Goal: Information Seeking & Learning: Learn about a topic

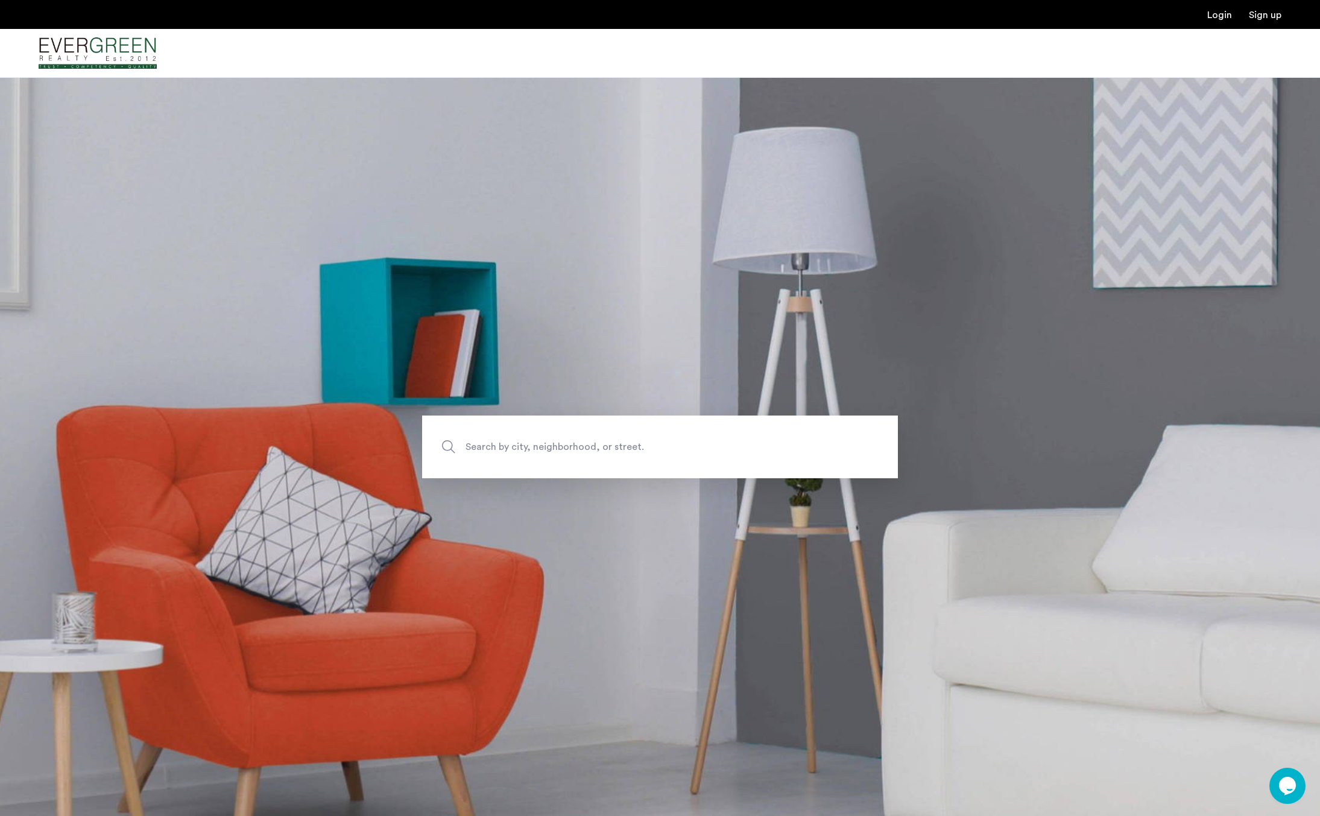
click at [576, 446] on span "Search by city, neighborhood, or street." at bounding box center [632, 446] width 333 height 16
click at [576, 446] on input "Search by city, neighborhood, or street." at bounding box center [660, 446] width 476 height 63
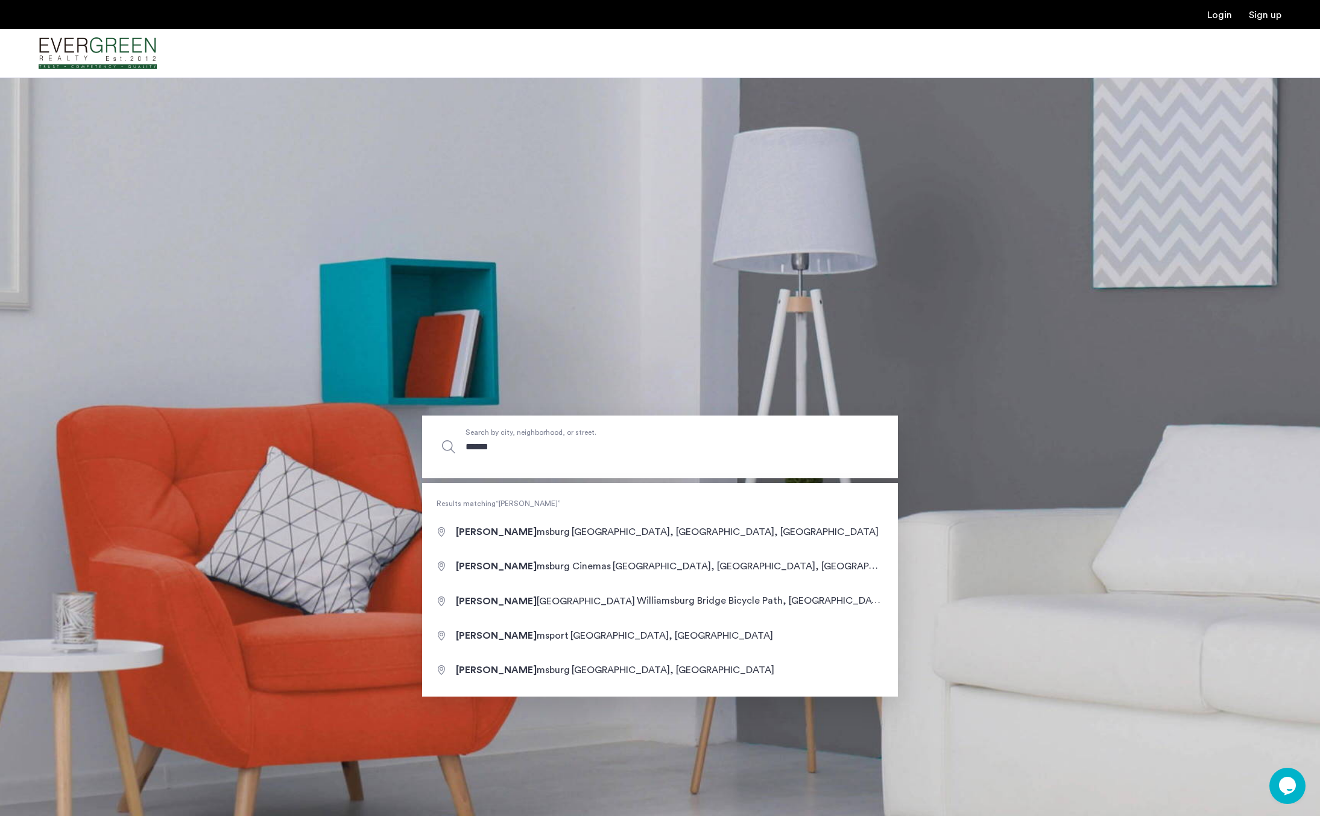
type input "**********"
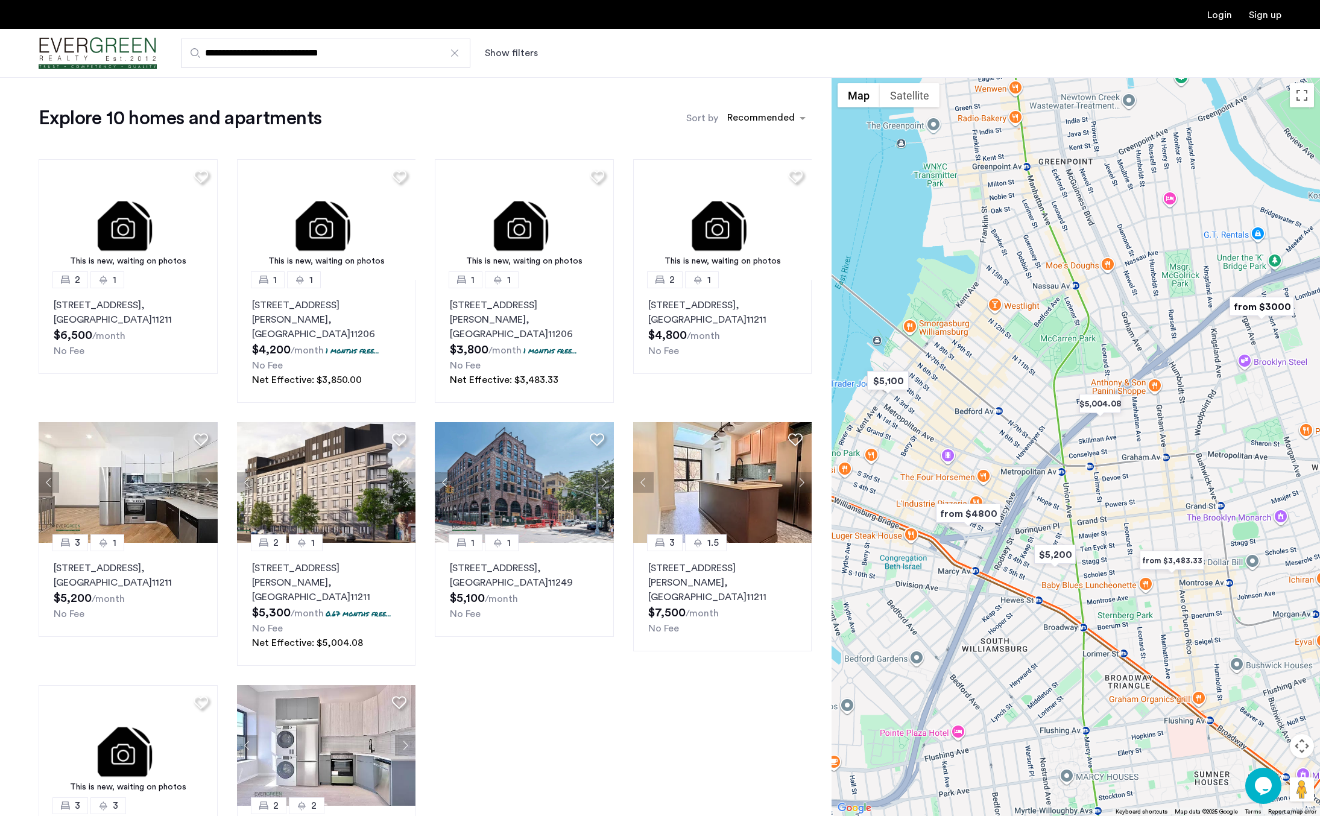
click at [527, 55] on button "Show filters" at bounding box center [511, 53] width 53 height 14
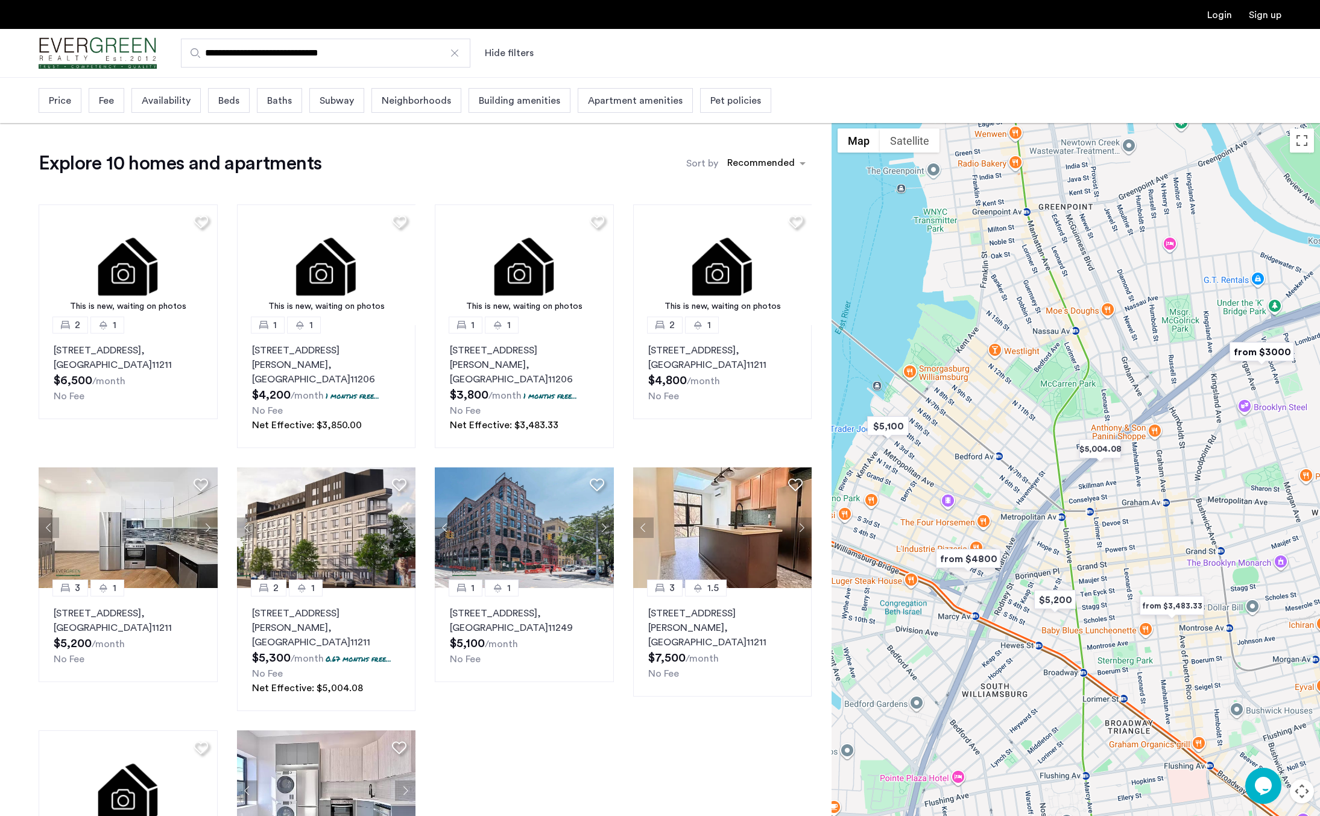
click at [239, 97] on div "Beds" at bounding box center [229, 100] width 42 height 25
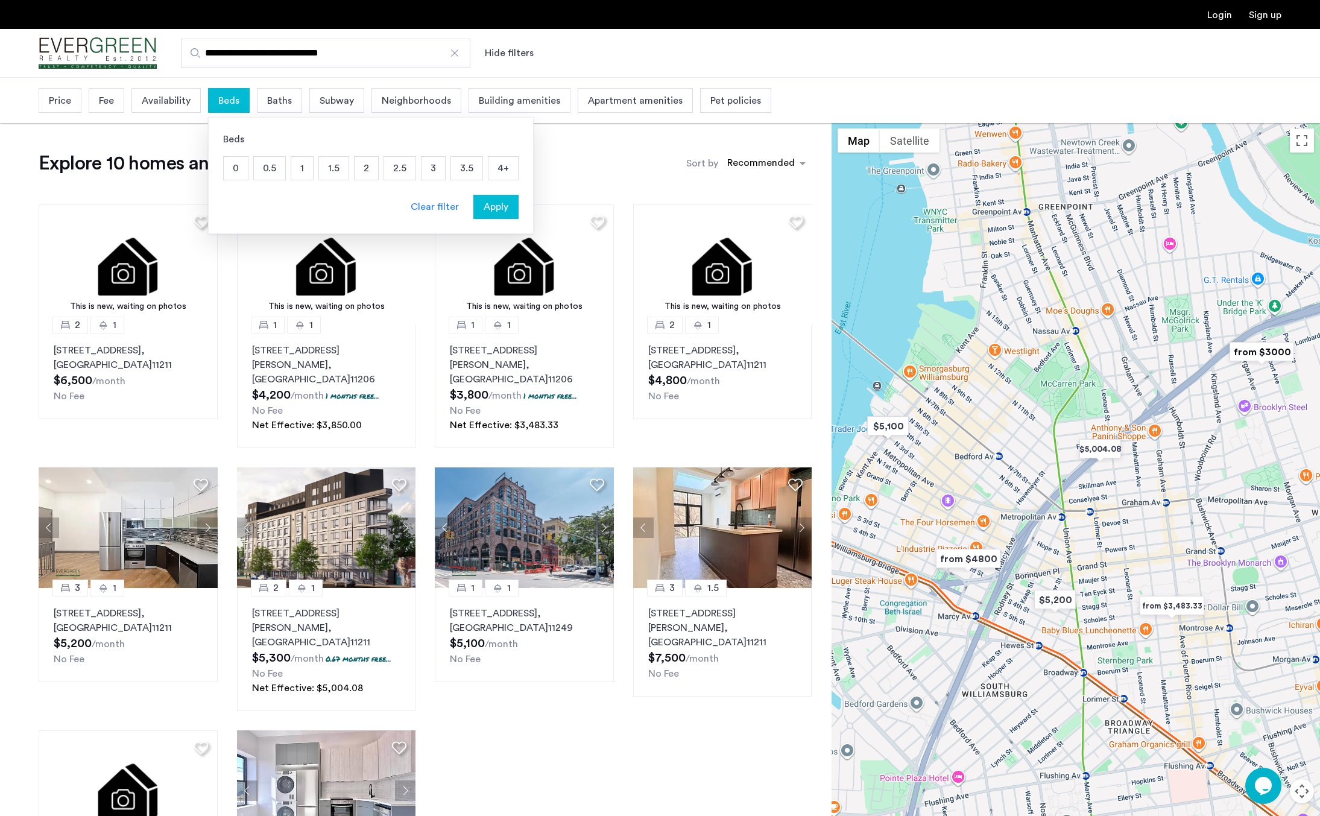
click at [46, 101] on div "Price" at bounding box center [60, 100] width 43 height 25
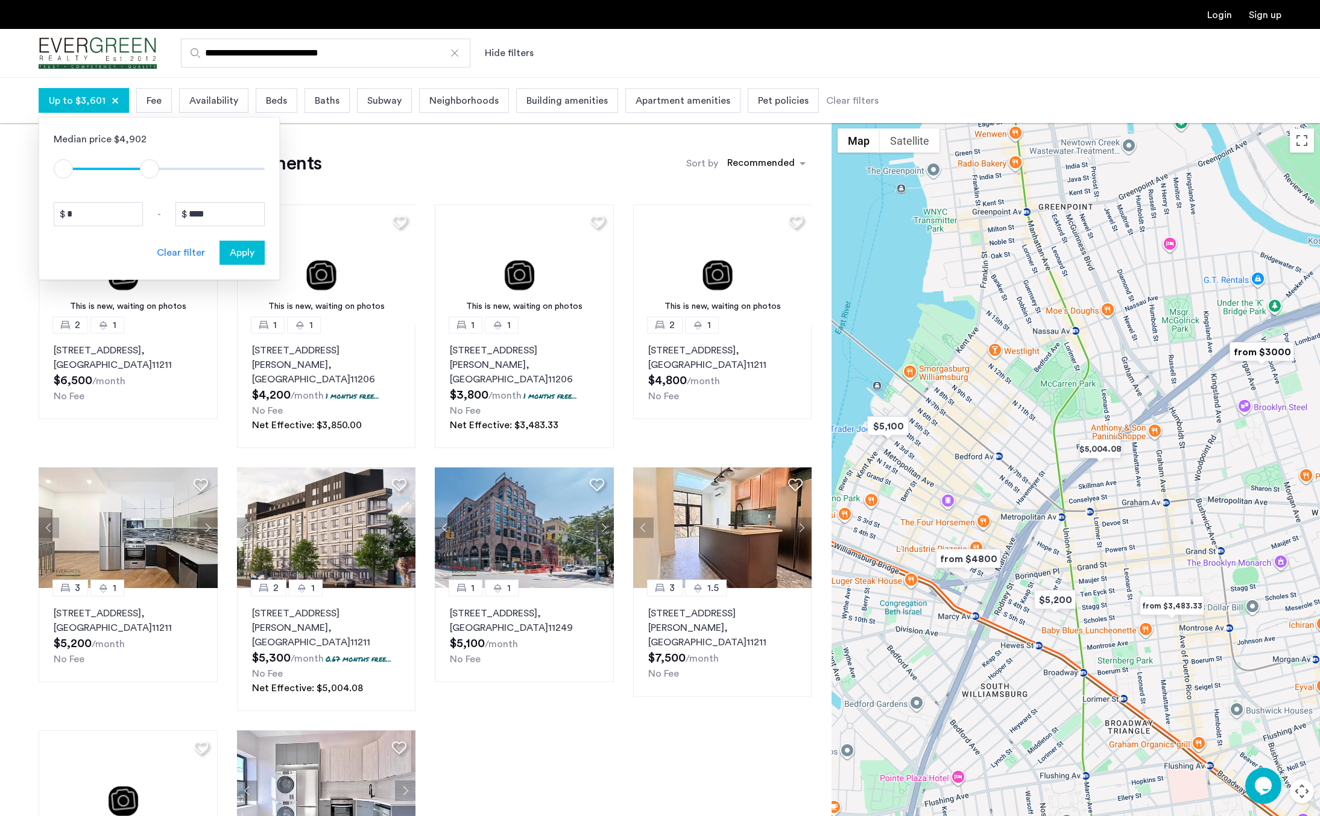
drag, startPoint x: 256, startPoint y: 170, endPoint x: 183, endPoint y: 177, distance: 73.3
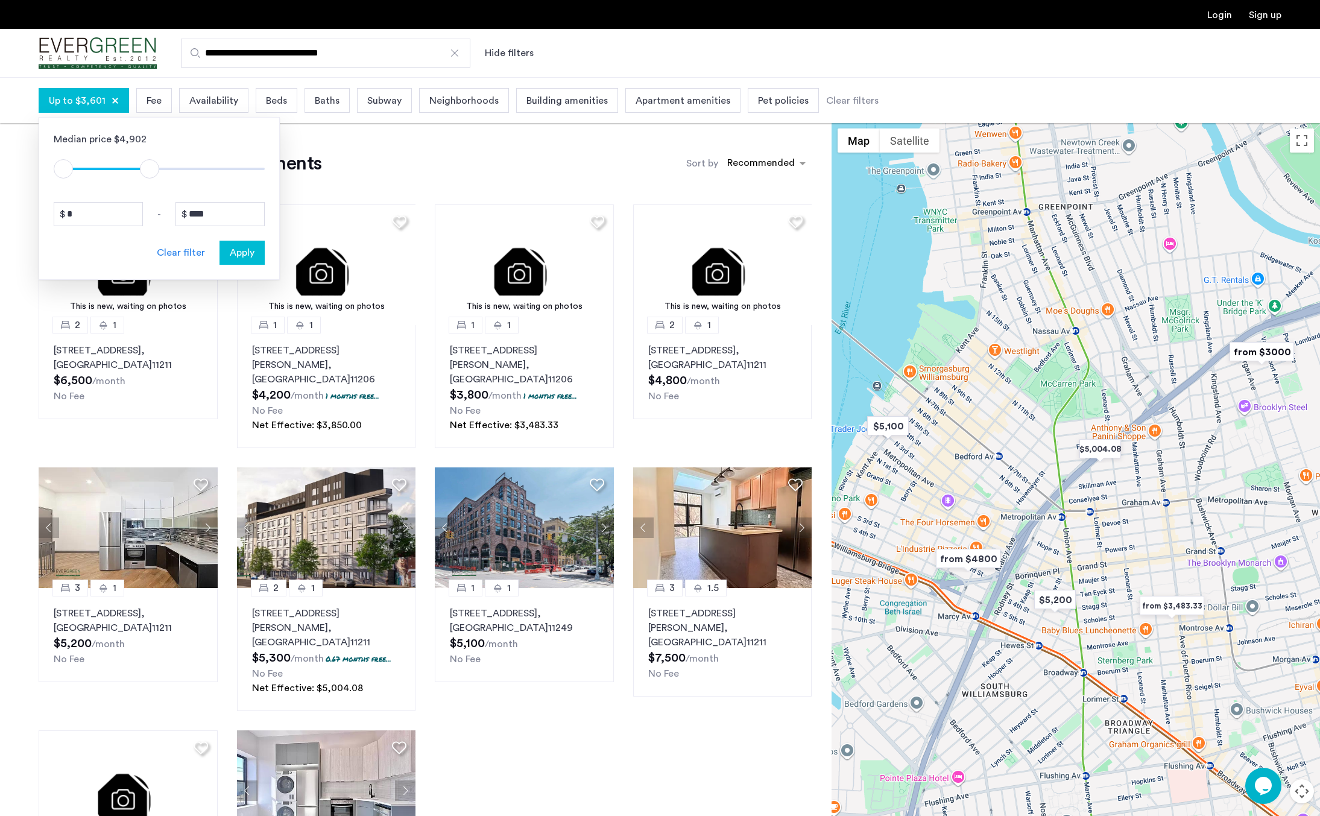
click at [151, 169] on span "ngx-slider-max" at bounding box center [149, 168] width 19 height 19
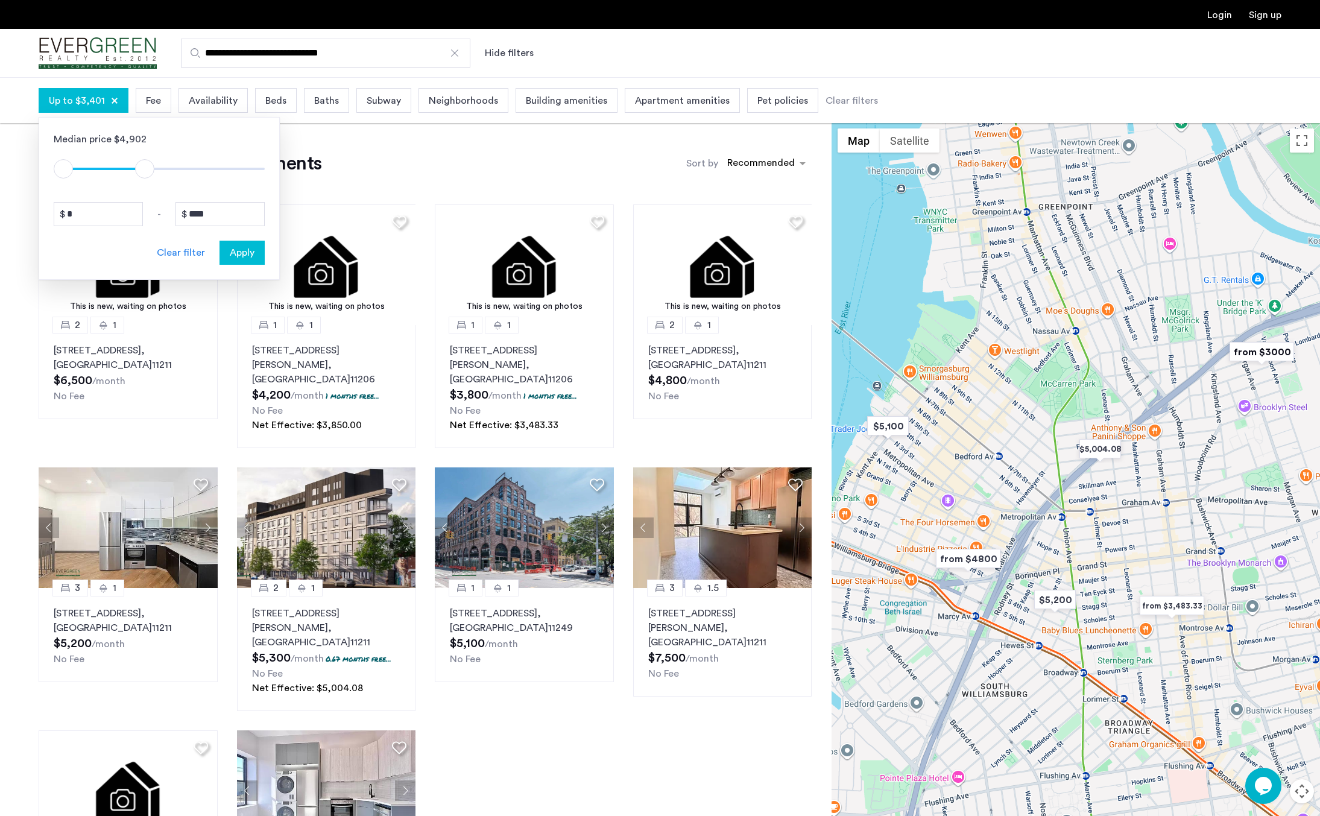
type input "****"
click at [147, 168] on span "ngx-slider-max" at bounding box center [146, 168] width 19 height 19
click at [235, 250] on span "Apply" at bounding box center [242, 252] width 25 height 14
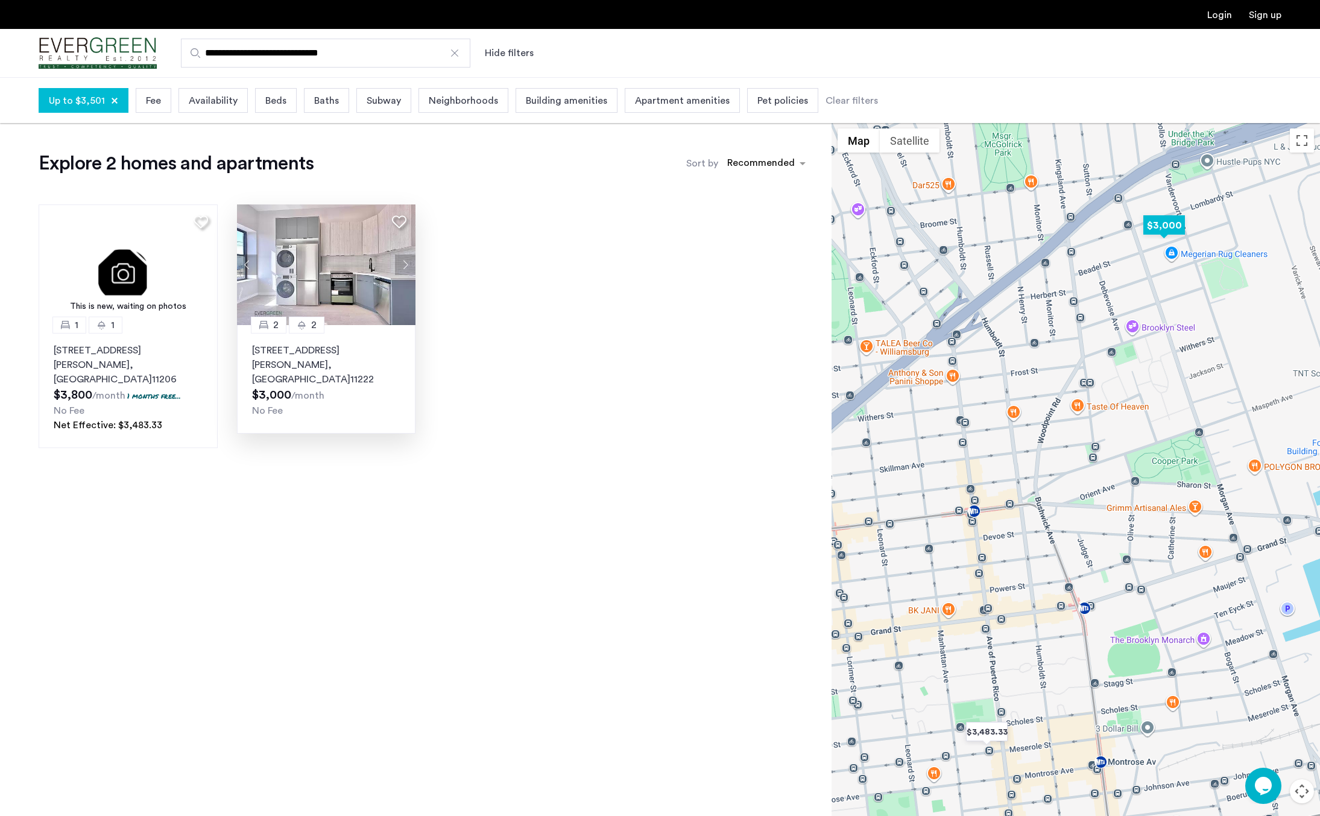
click at [341, 271] on img at bounding box center [326, 264] width 179 height 121
click at [336, 335] on div "2 2 [STREET_ADDRESS][PERSON_NAME] $3,000 /month No Fee" at bounding box center [326, 379] width 179 height 109
click at [60, 102] on span "Up to $3,501" at bounding box center [77, 100] width 56 height 14
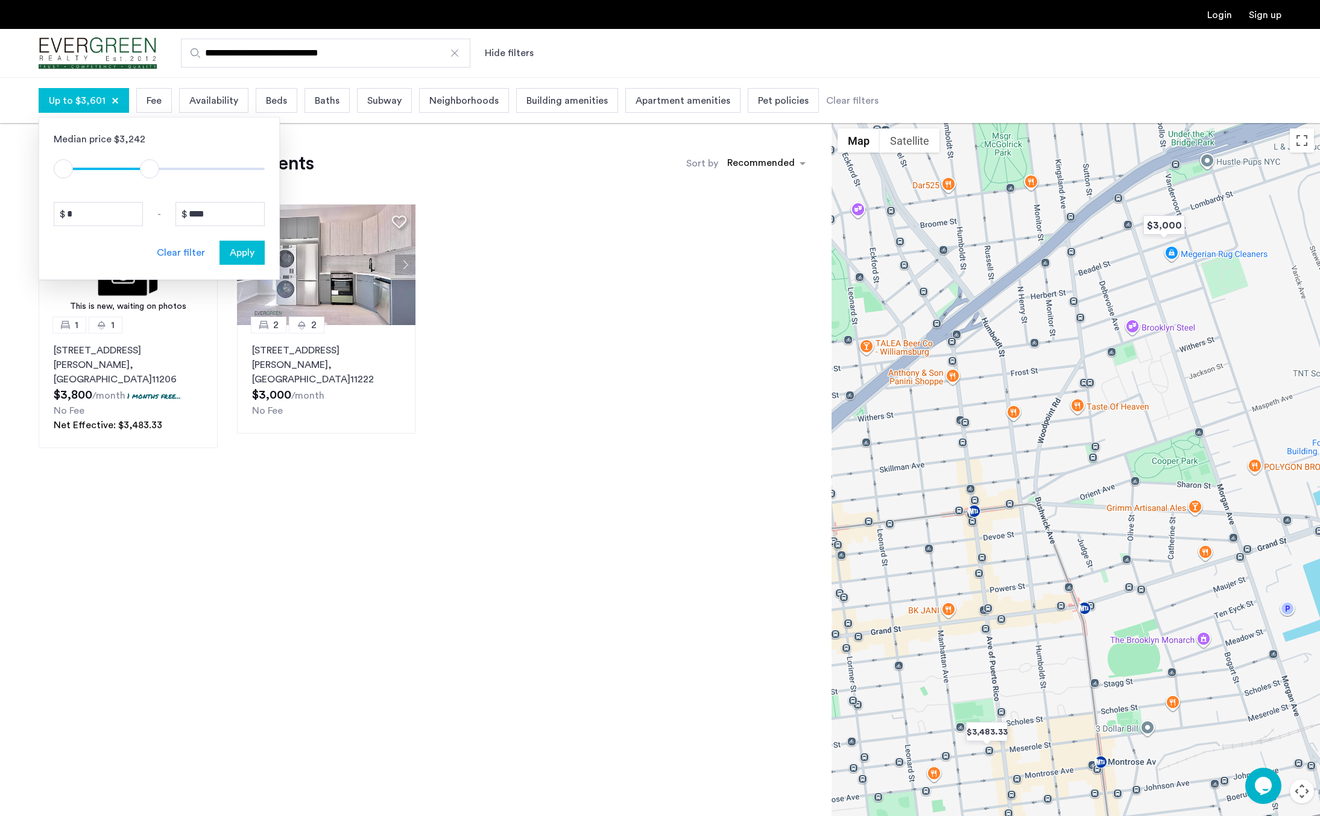
type input "****"
click at [154, 169] on span "ngx-slider-max" at bounding box center [154, 168] width 19 height 19
click at [227, 245] on button "Apply" at bounding box center [241, 253] width 45 height 24
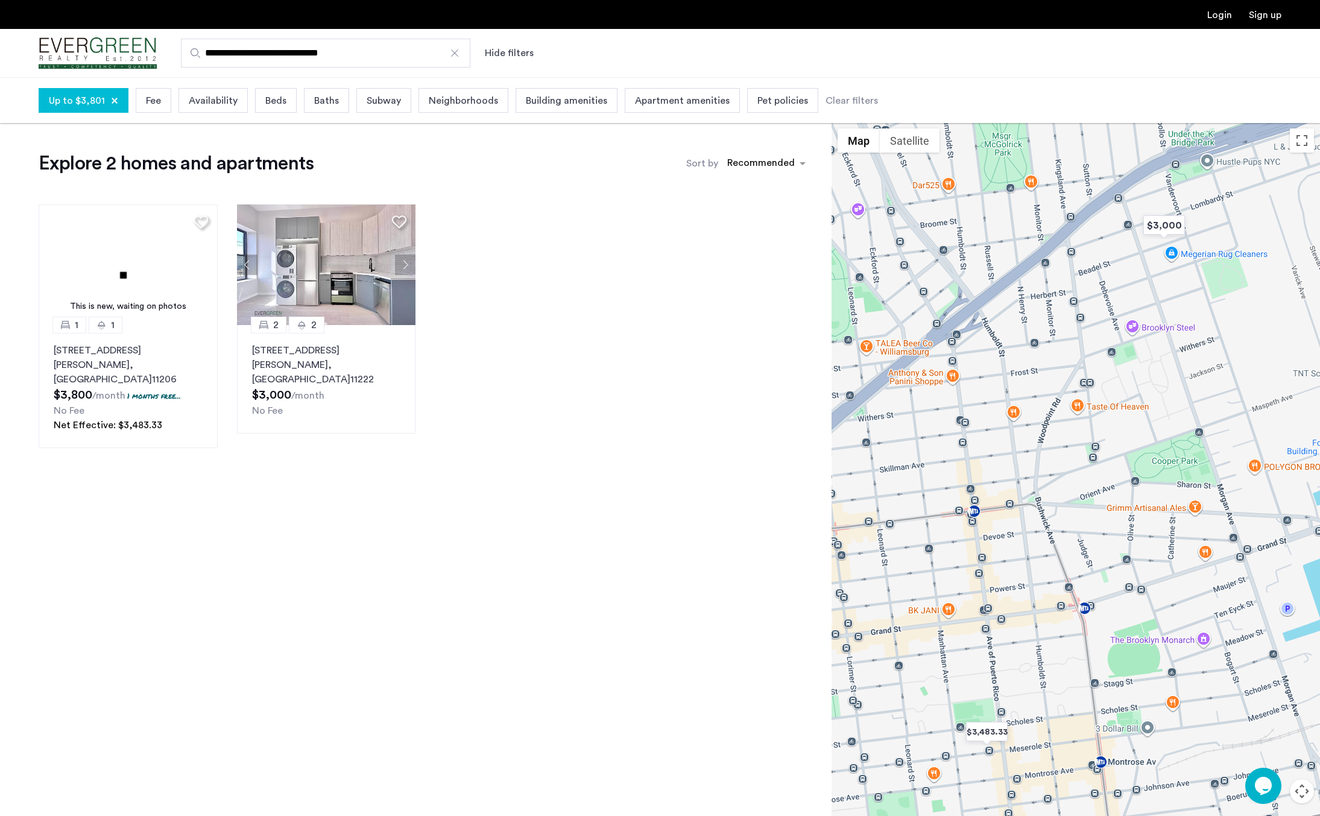
click at [113, 97] on div "Up to $3,801" at bounding box center [84, 100] width 90 height 25
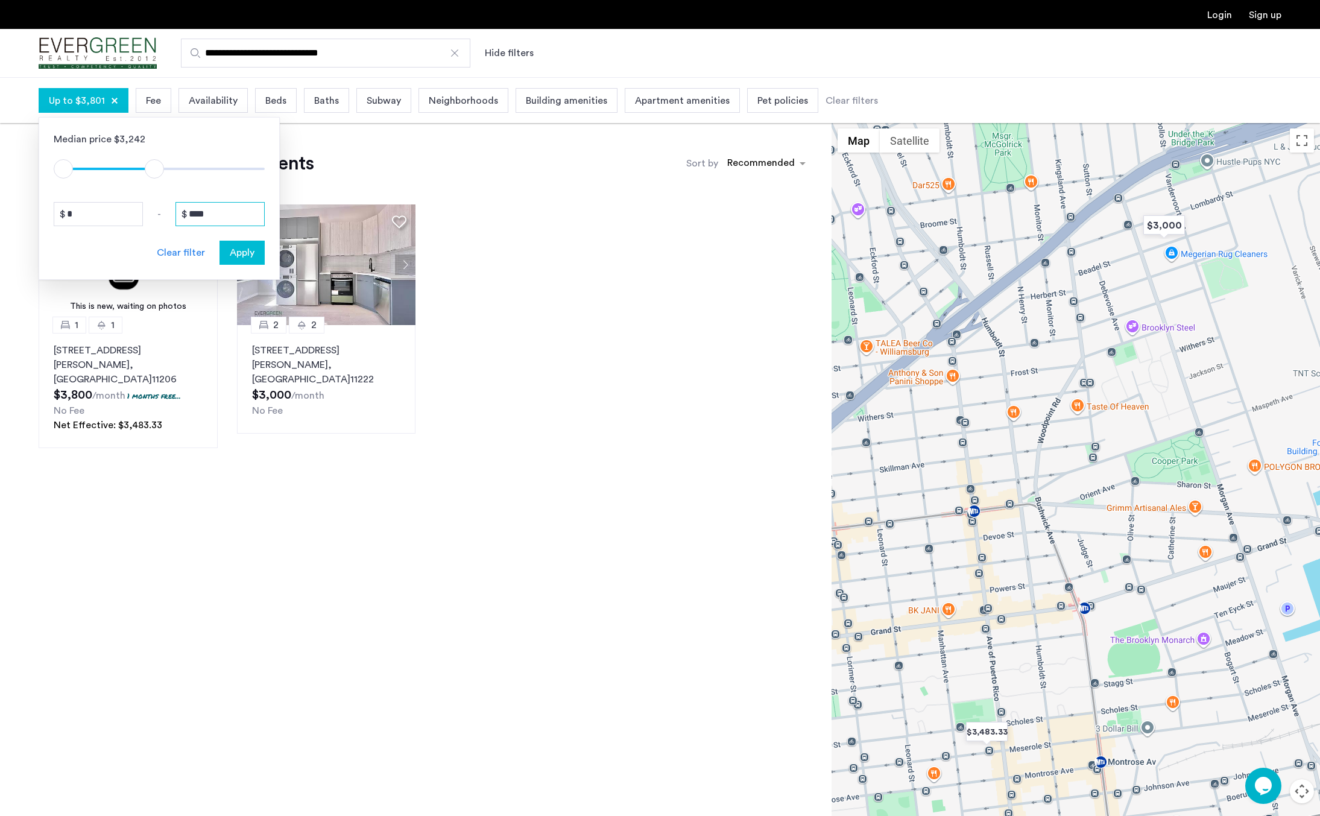
click at [210, 211] on input "****" at bounding box center [219, 214] width 89 height 24
drag, startPoint x: 162, startPoint y: 165, endPoint x: 279, endPoint y: 171, distance: 117.8
click at [279, 171] on div "Median price $3,242 $1 $8000 $1 $3801 * - **** Clear filter Apply" at bounding box center [159, 198] width 241 height 163
type input "****"
drag, startPoint x: 248, startPoint y: 167, endPoint x: 160, endPoint y: 172, distance: 88.2
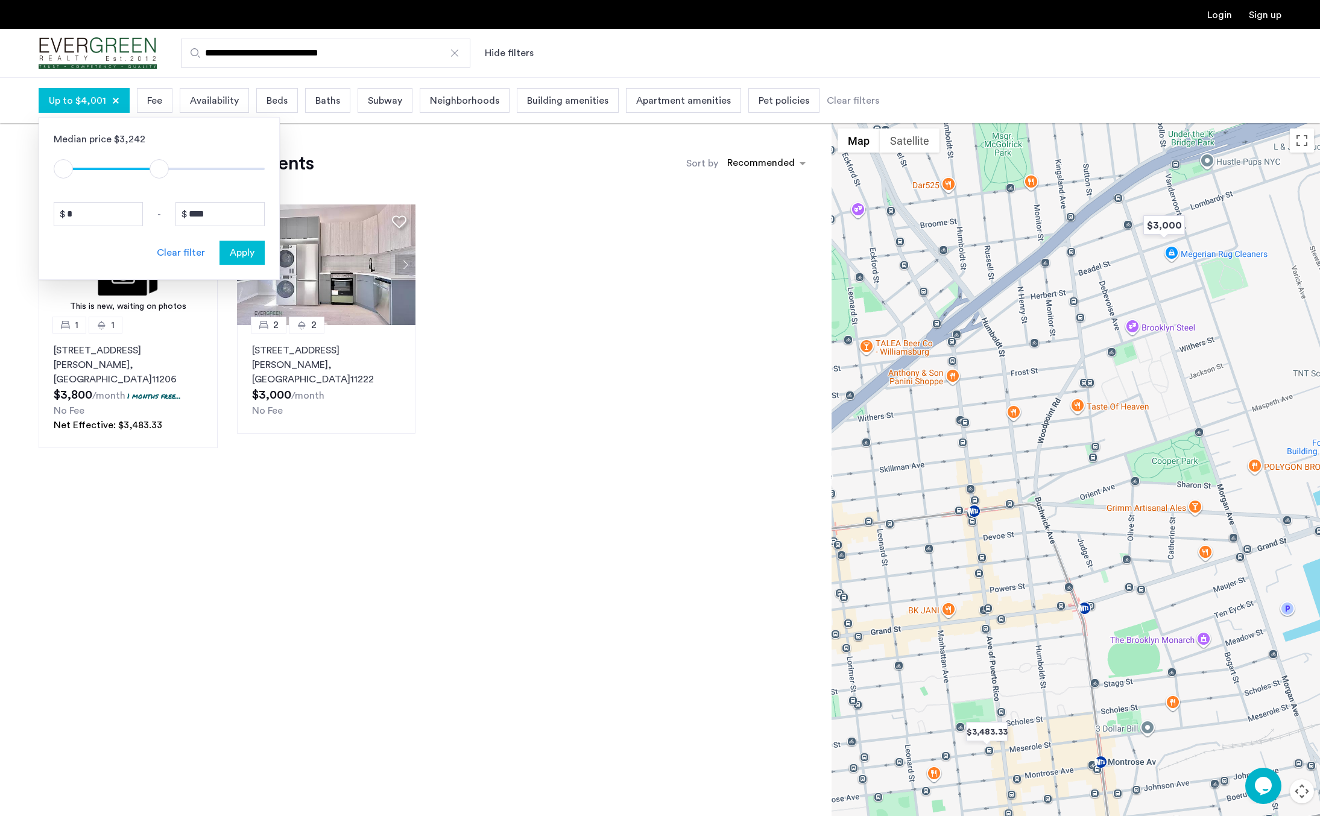
click at [160, 172] on span "ngx-slider-max" at bounding box center [159, 168] width 19 height 19
click at [231, 248] on span "Apply" at bounding box center [242, 252] width 25 height 14
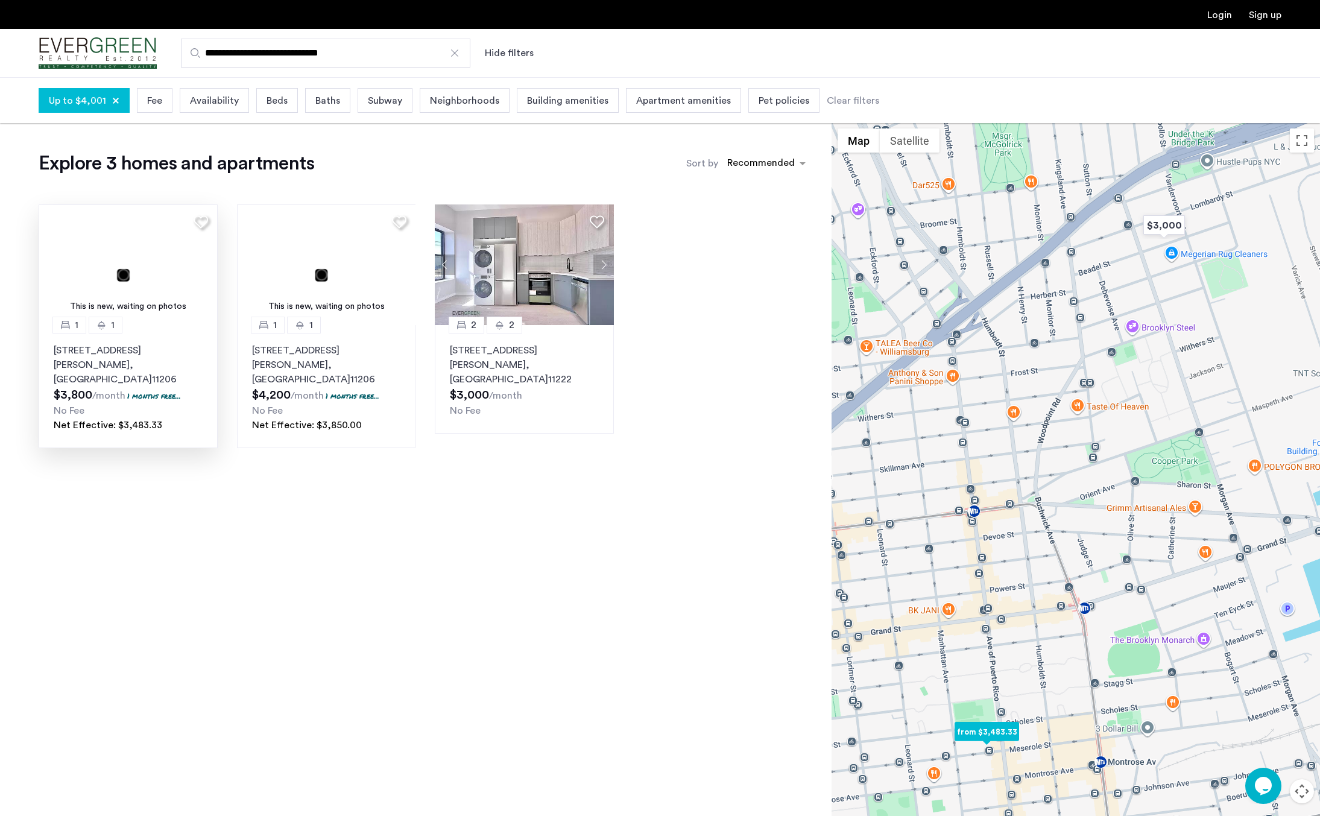
click at [152, 268] on img at bounding box center [128, 264] width 179 height 121
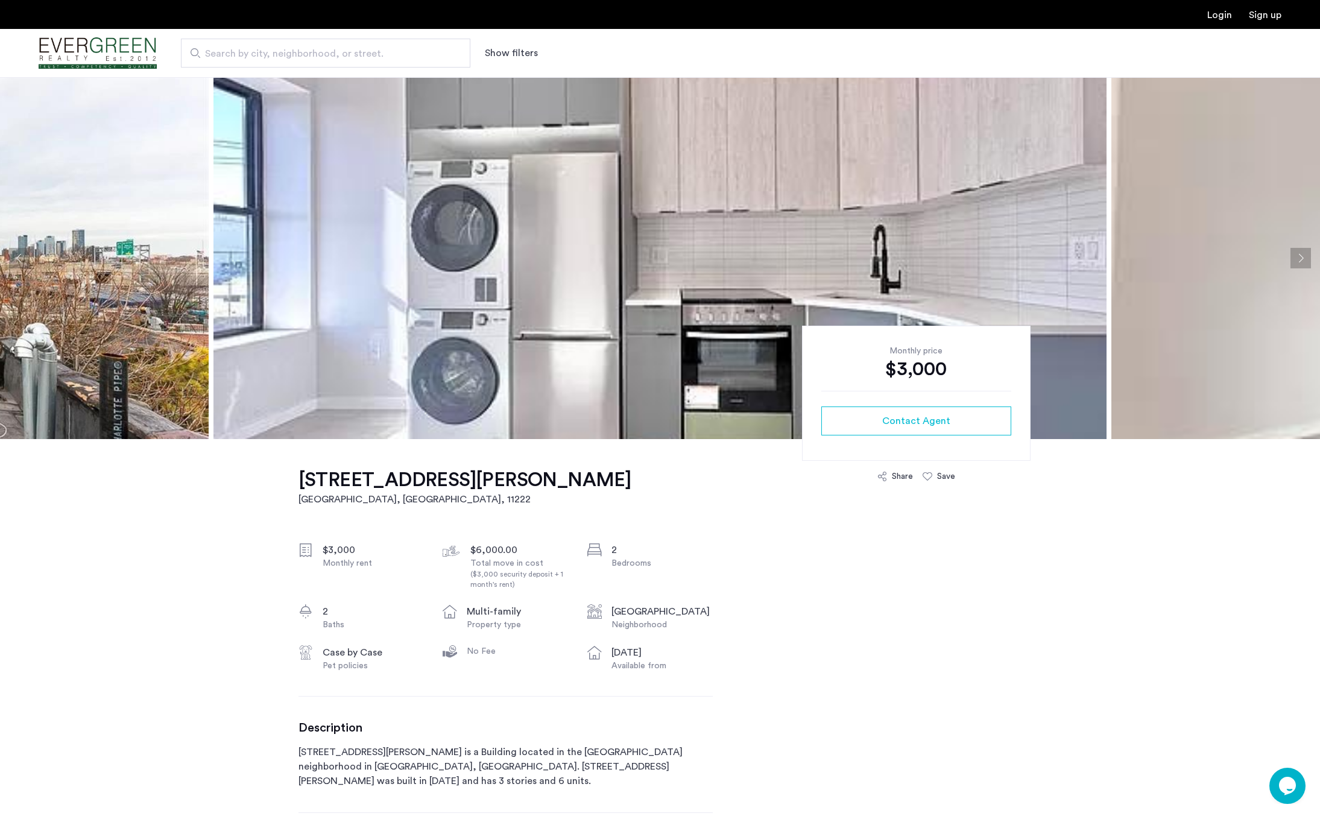
click at [1046, 148] on img at bounding box center [659, 258] width 893 height 362
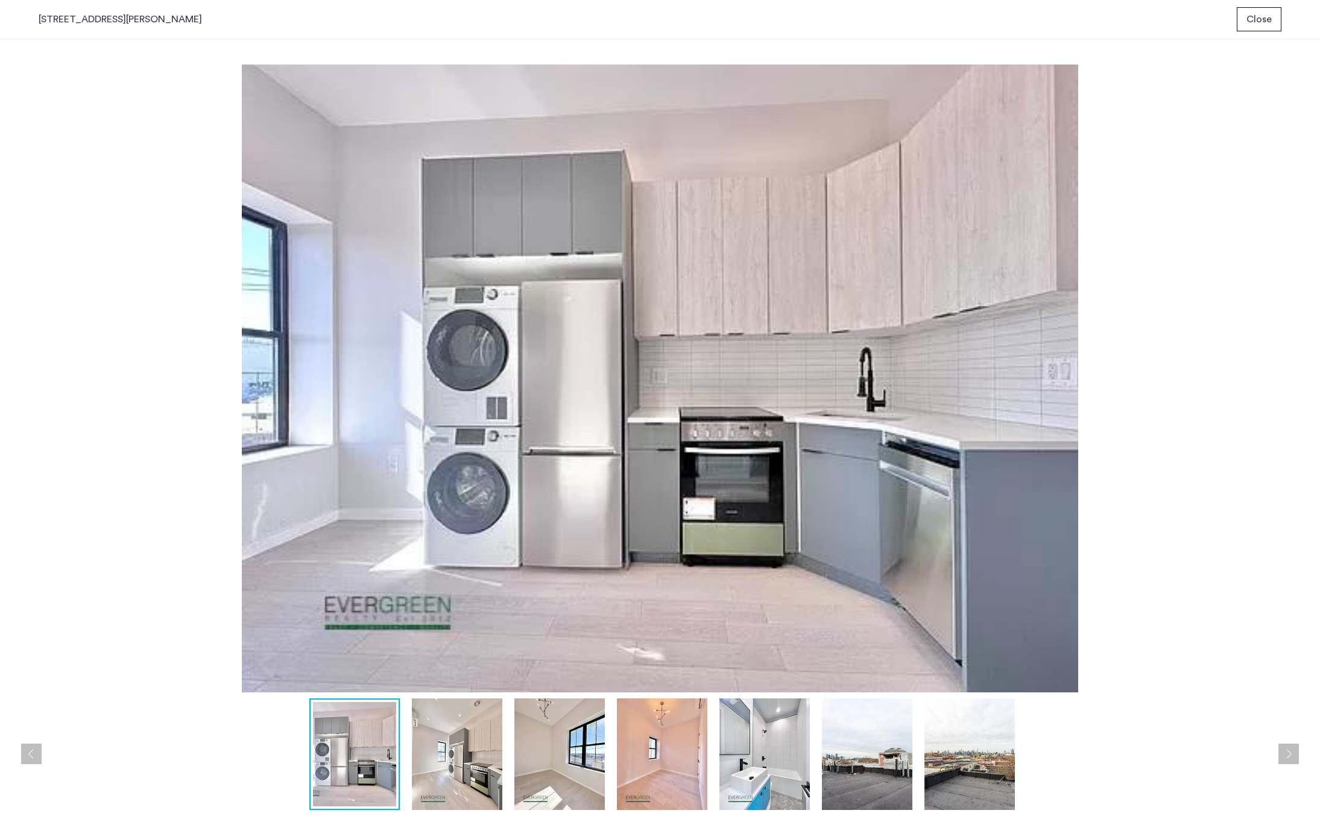
click at [363, 738] on img at bounding box center [354, 754] width 83 height 104
drag, startPoint x: 462, startPoint y: 736, endPoint x: 440, endPoint y: 737, distance: 22.4
click at [449, 737] on img at bounding box center [456, 754] width 90 height 112
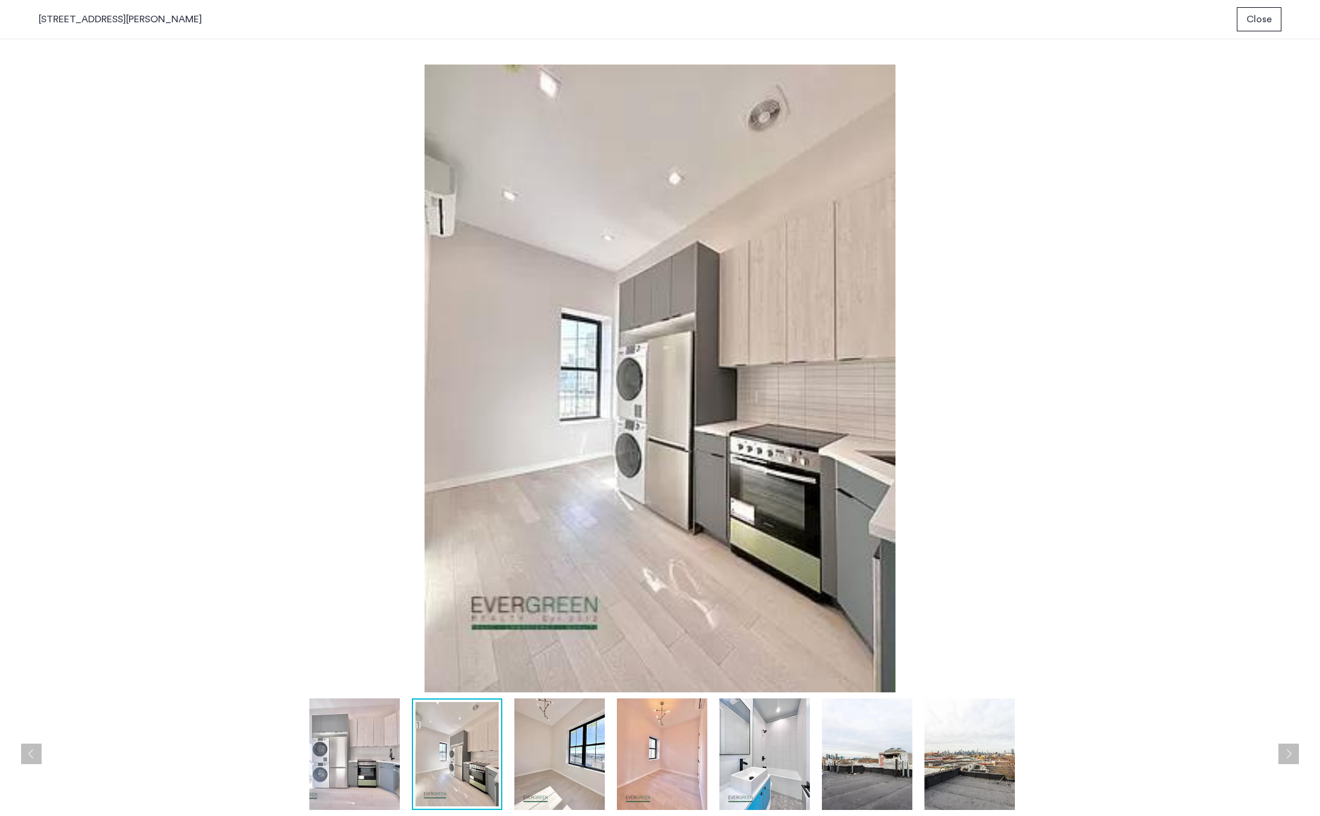
click at [349, 740] on img at bounding box center [354, 754] width 90 height 112
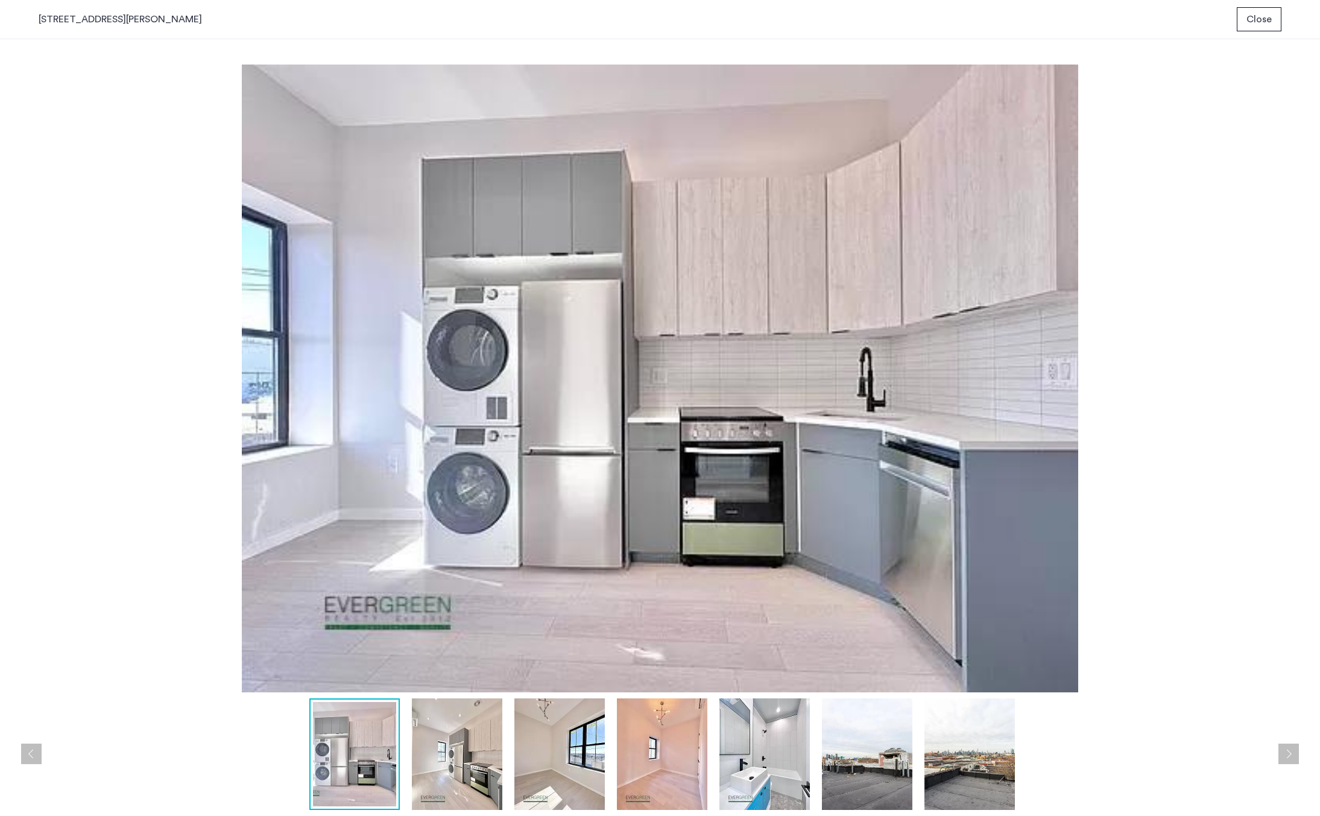
click at [552, 768] on img at bounding box center [559, 754] width 90 height 112
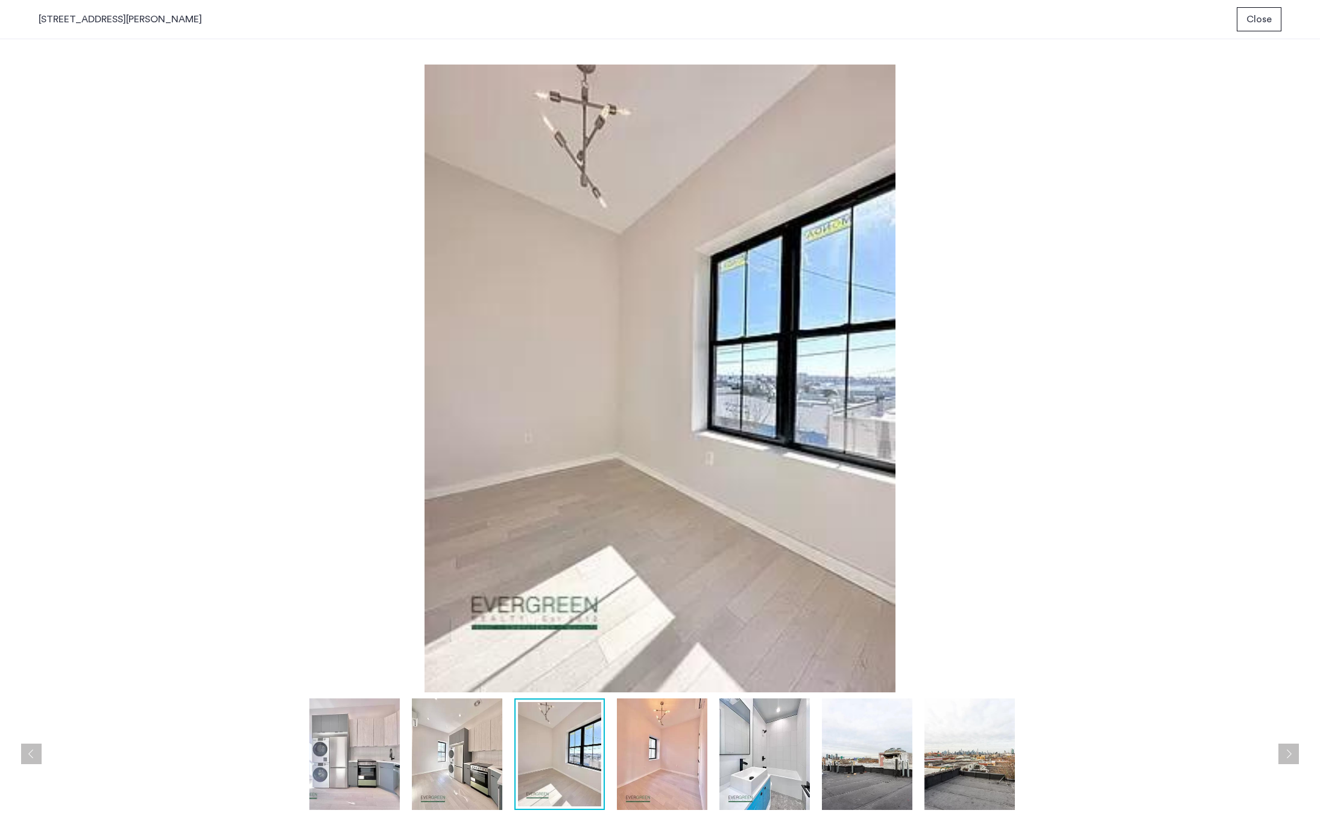
click at [677, 754] on img at bounding box center [662, 754] width 90 height 112
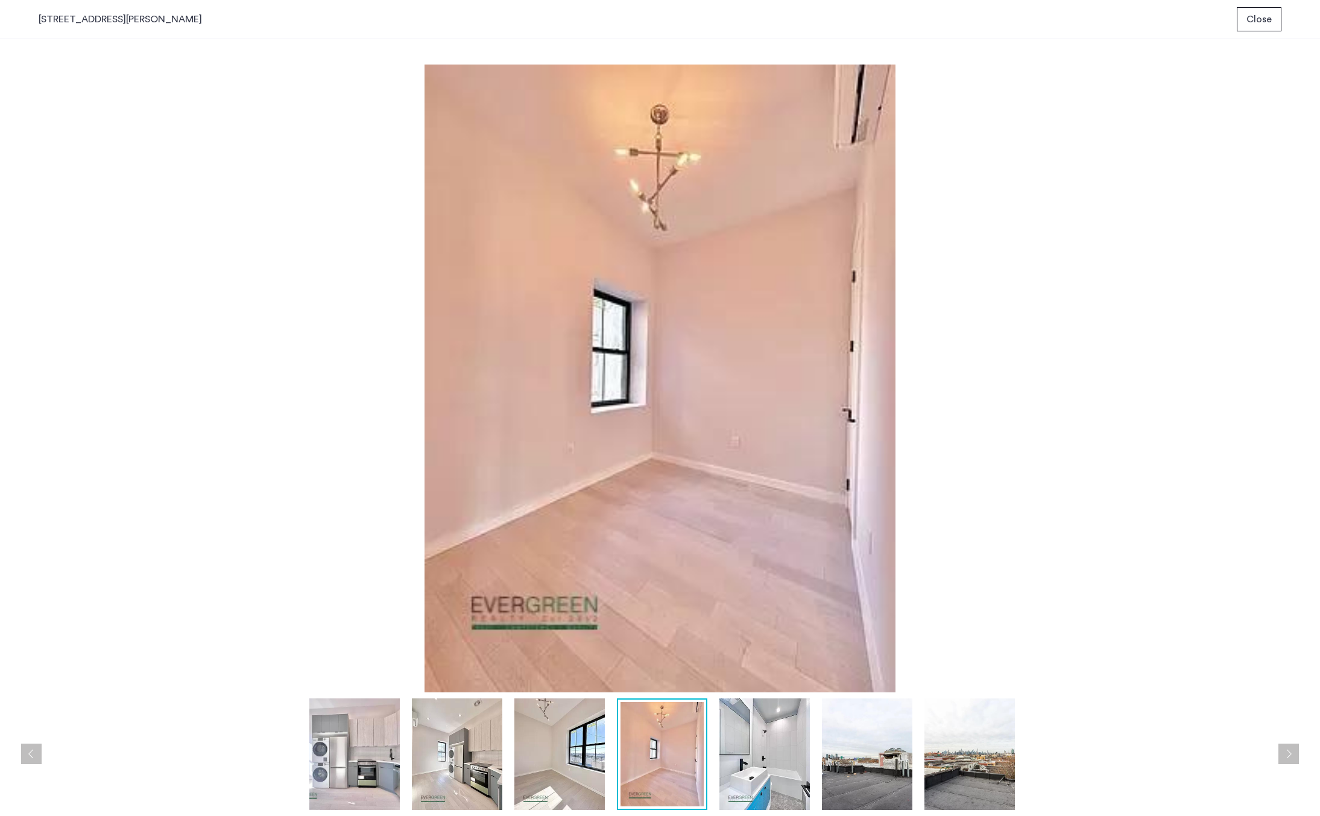
click at [753, 750] on img at bounding box center [764, 754] width 90 height 112
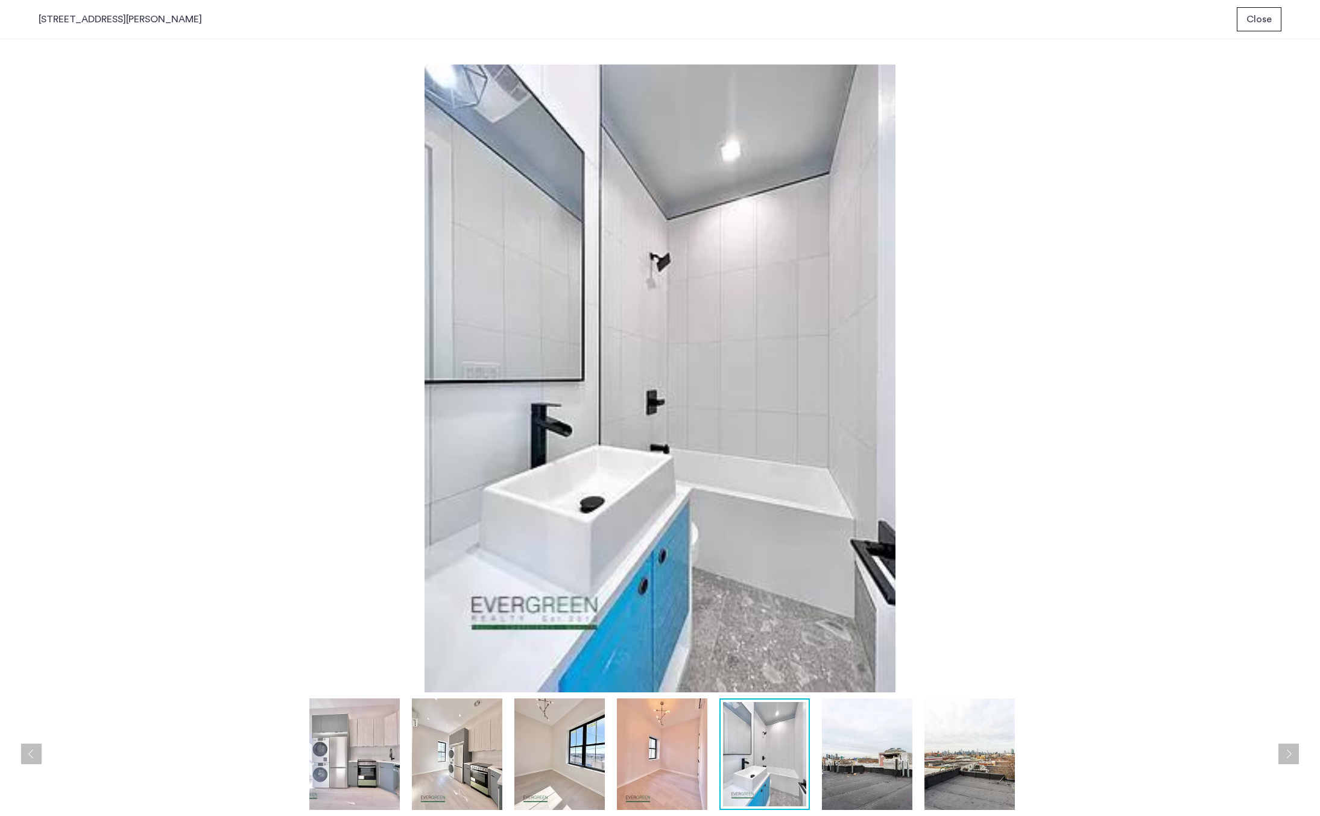
click at [849, 759] on img at bounding box center [867, 754] width 90 height 112
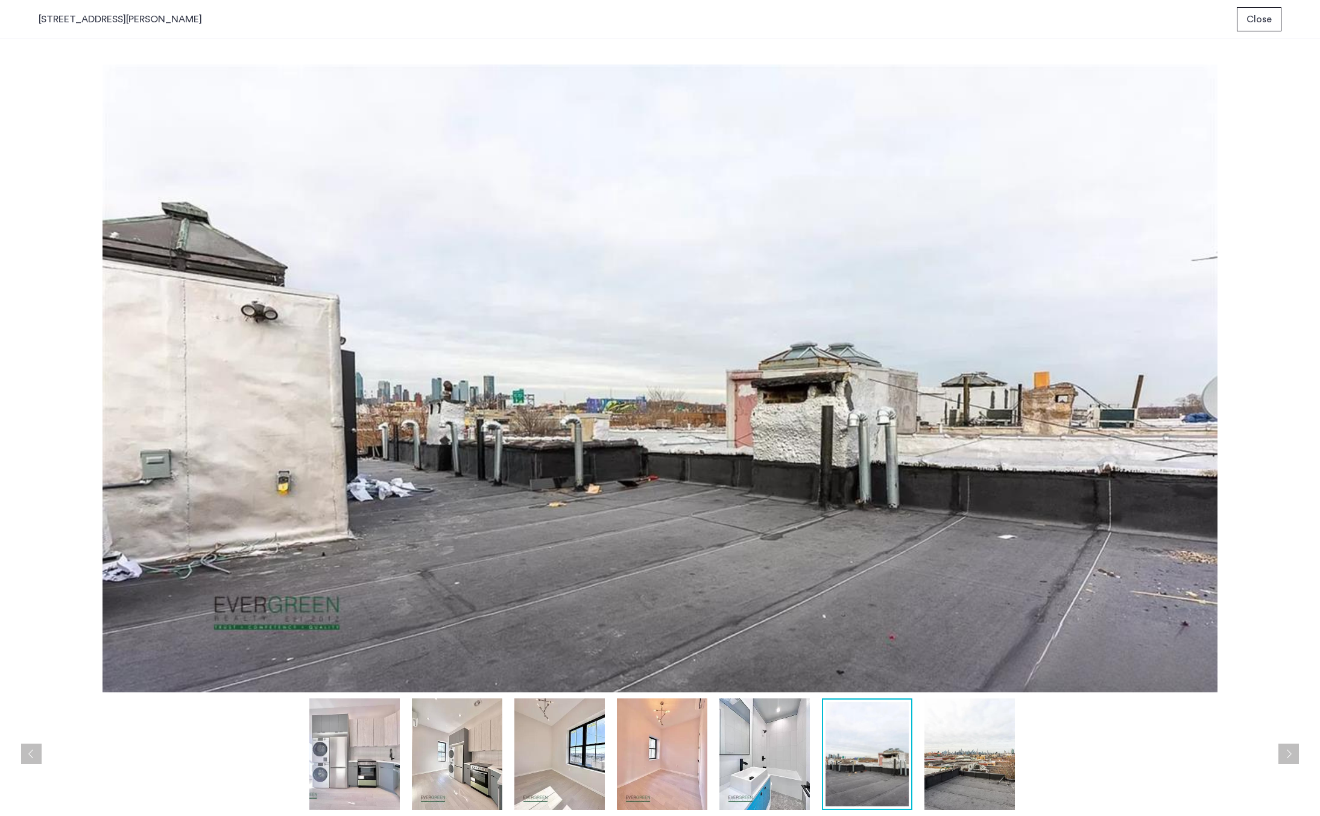
click at [955, 754] on img at bounding box center [969, 754] width 90 height 112
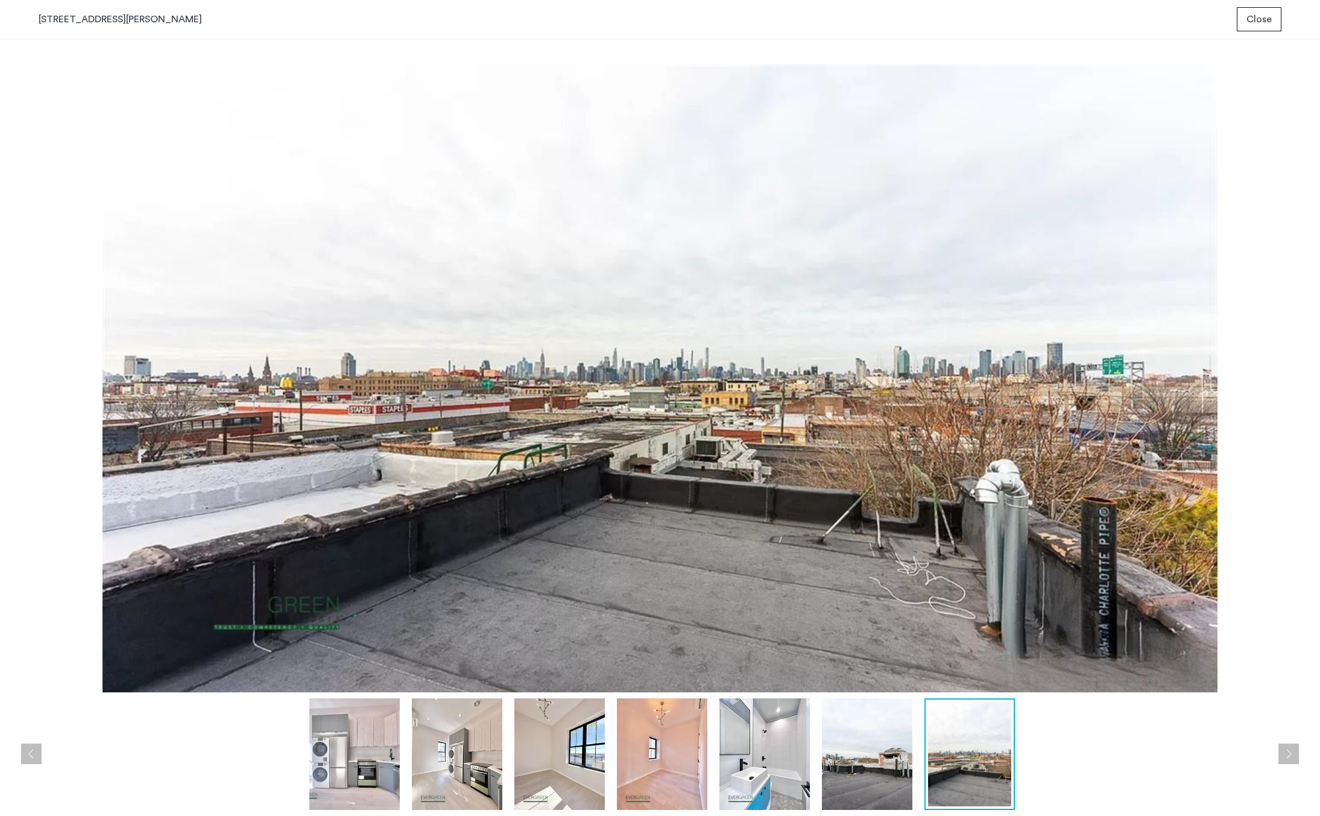
click at [1293, 752] on button "Next apartment" at bounding box center [1288, 754] width 21 height 21
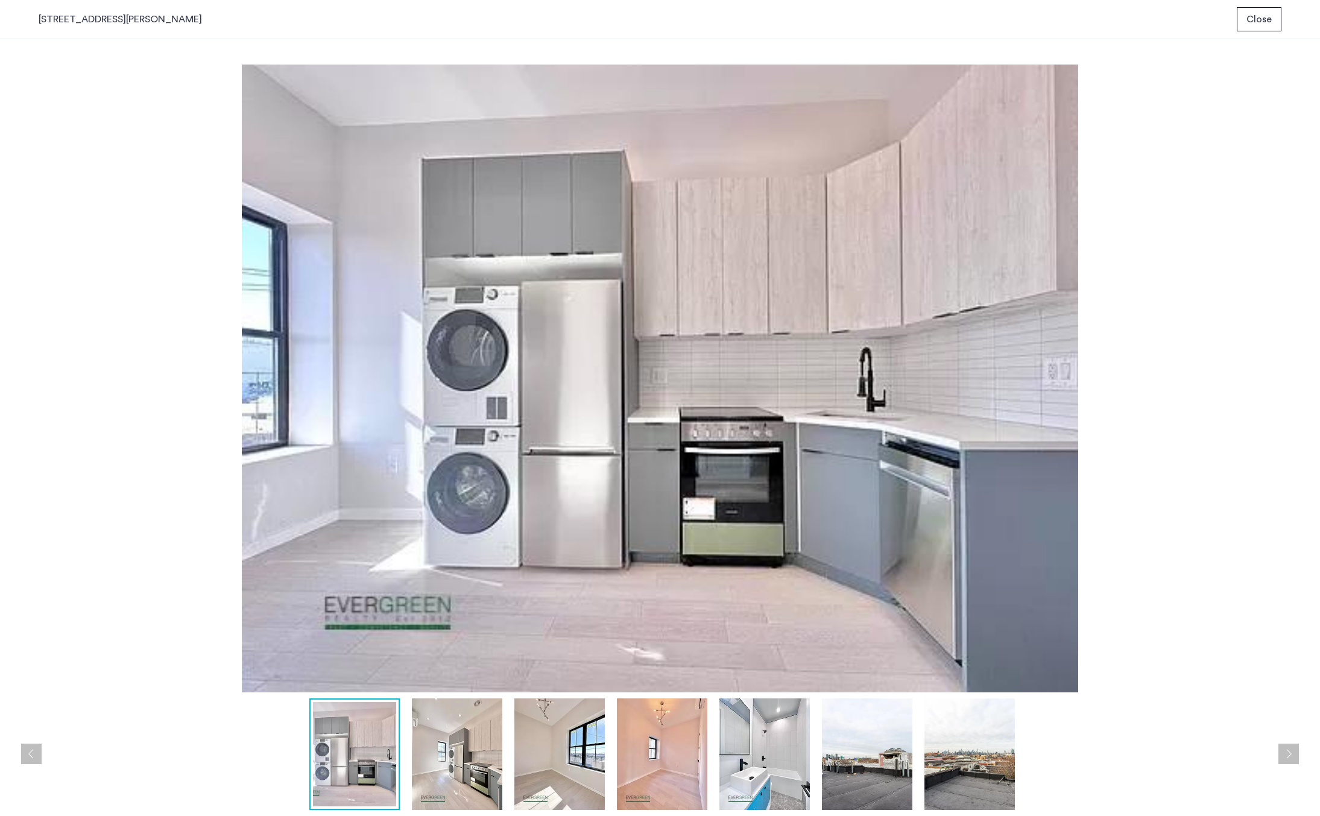
click at [1296, 752] on button "Next apartment" at bounding box center [1288, 754] width 21 height 21
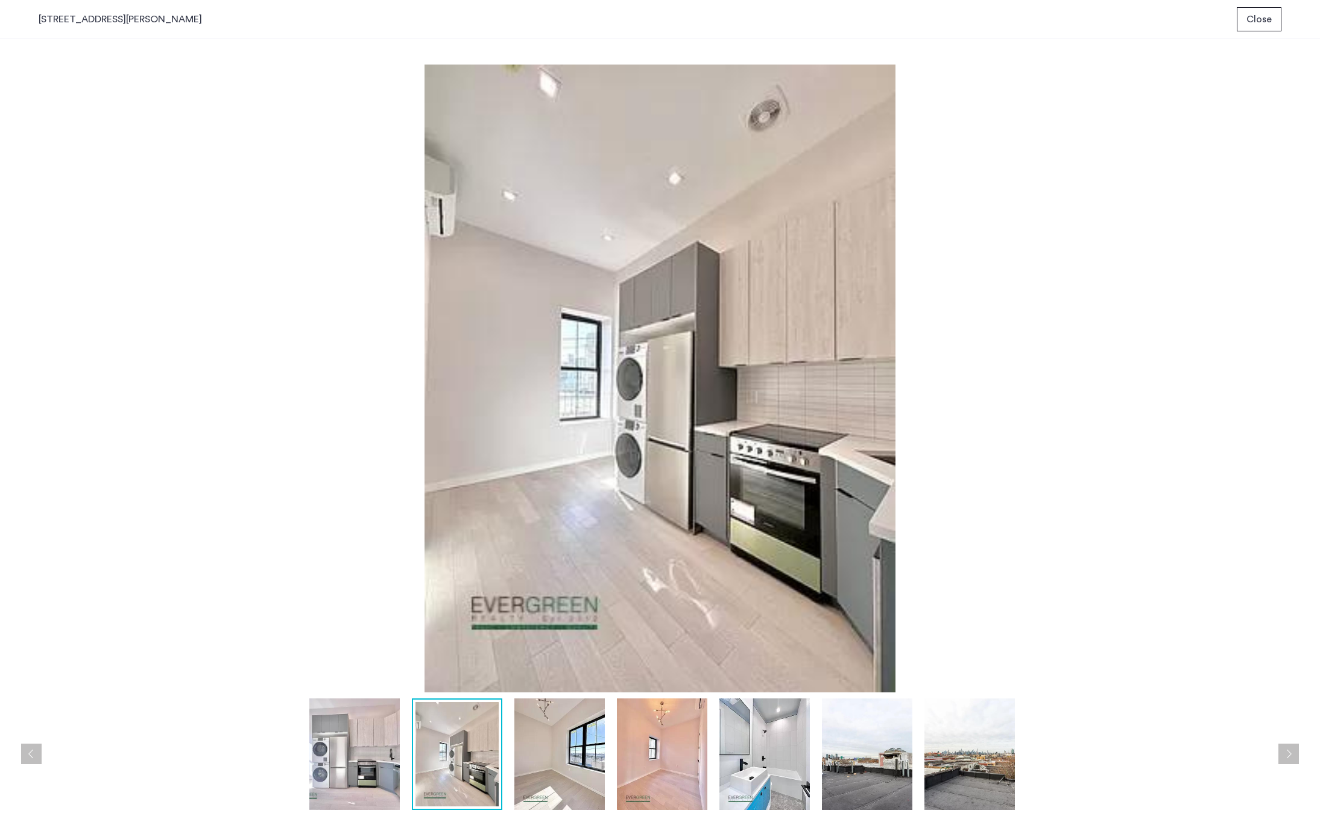
click at [1296, 752] on button "Next apartment" at bounding box center [1288, 754] width 21 height 21
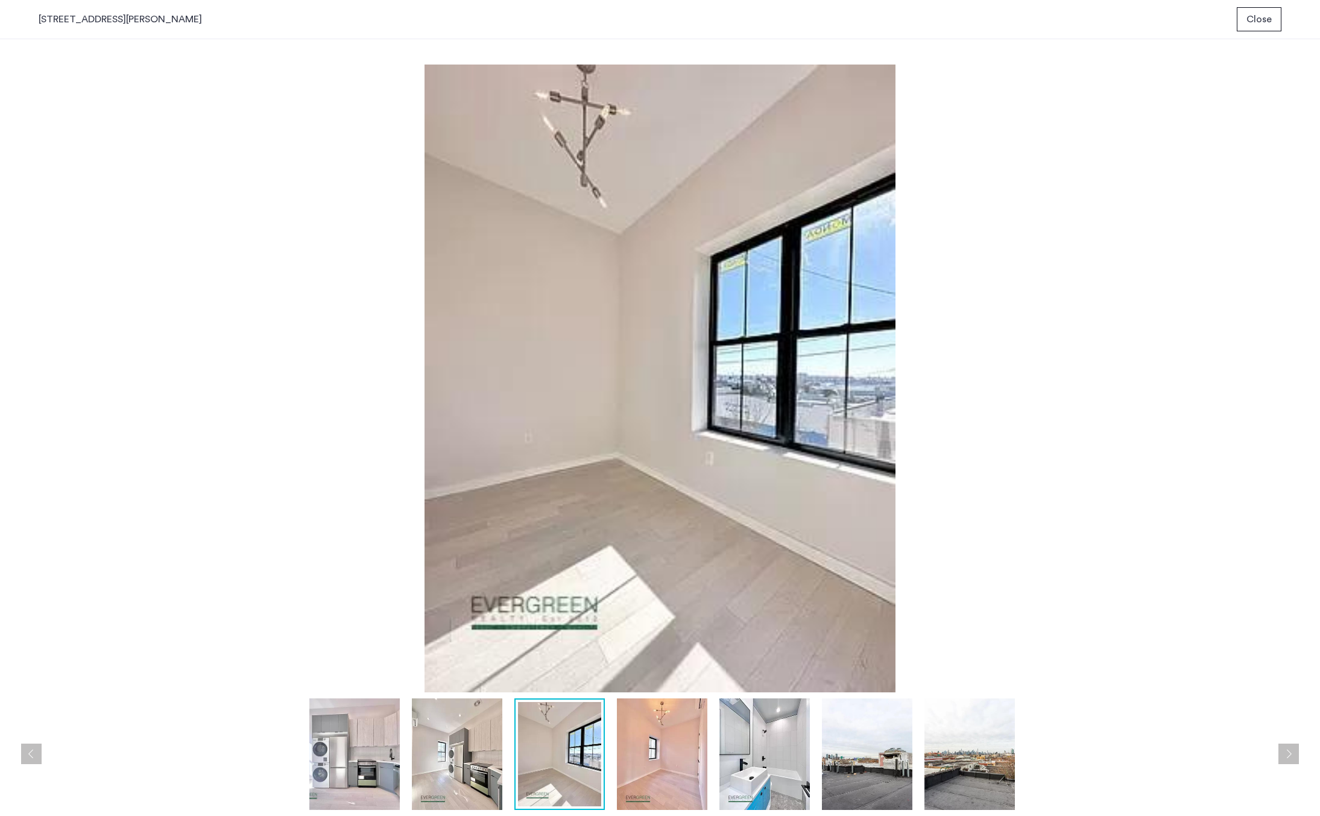
click at [1297, 753] on button "Next apartment" at bounding box center [1288, 754] width 21 height 21
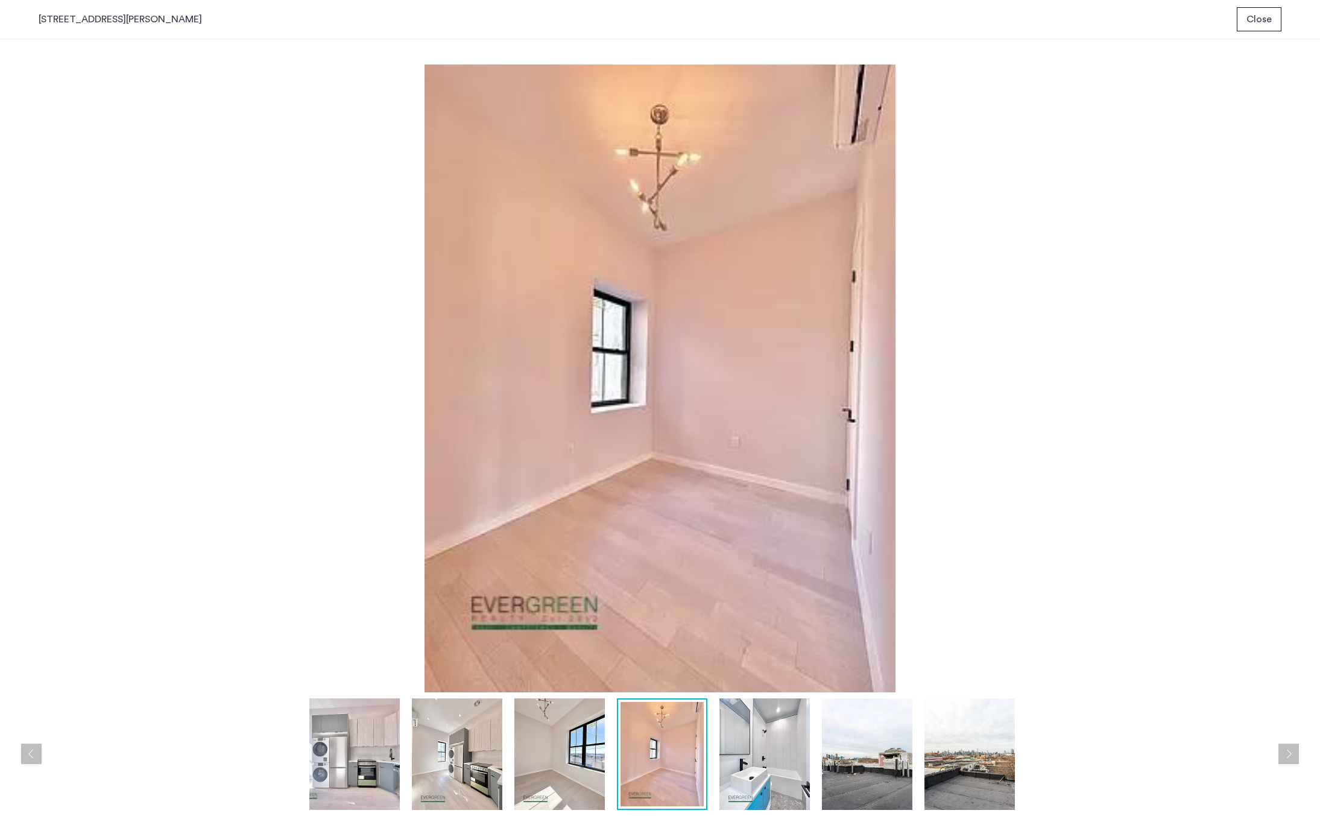
click at [1258, 17] on span "Close" at bounding box center [1258, 19] width 25 height 14
